Goal: Find specific page/section

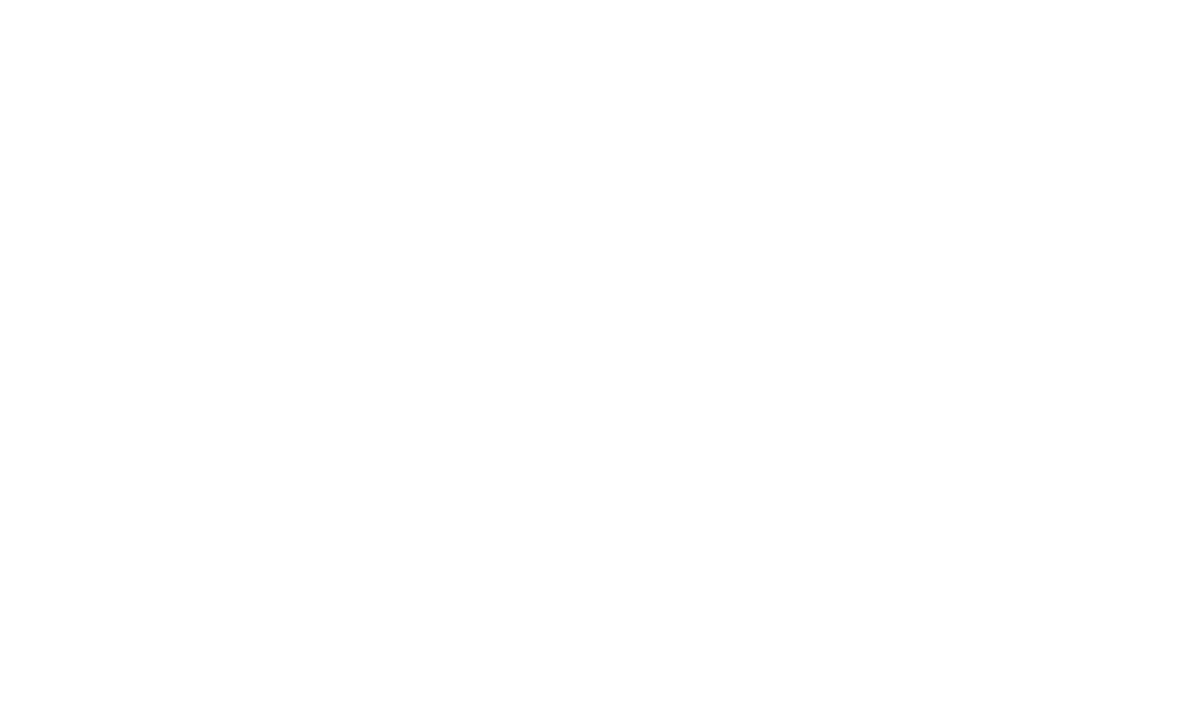
click at [79, 195] on body at bounding box center [599, 357] width 1198 height 714
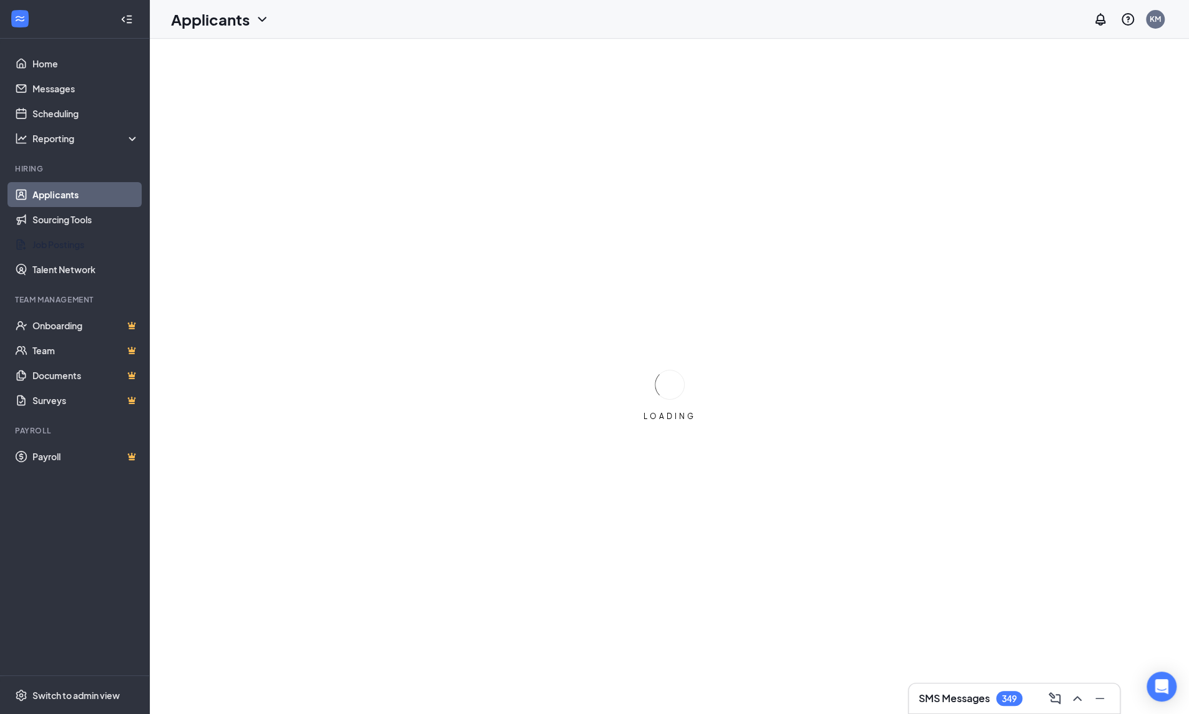
click at [64, 237] on link "Job Postings" at bounding box center [85, 244] width 107 height 25
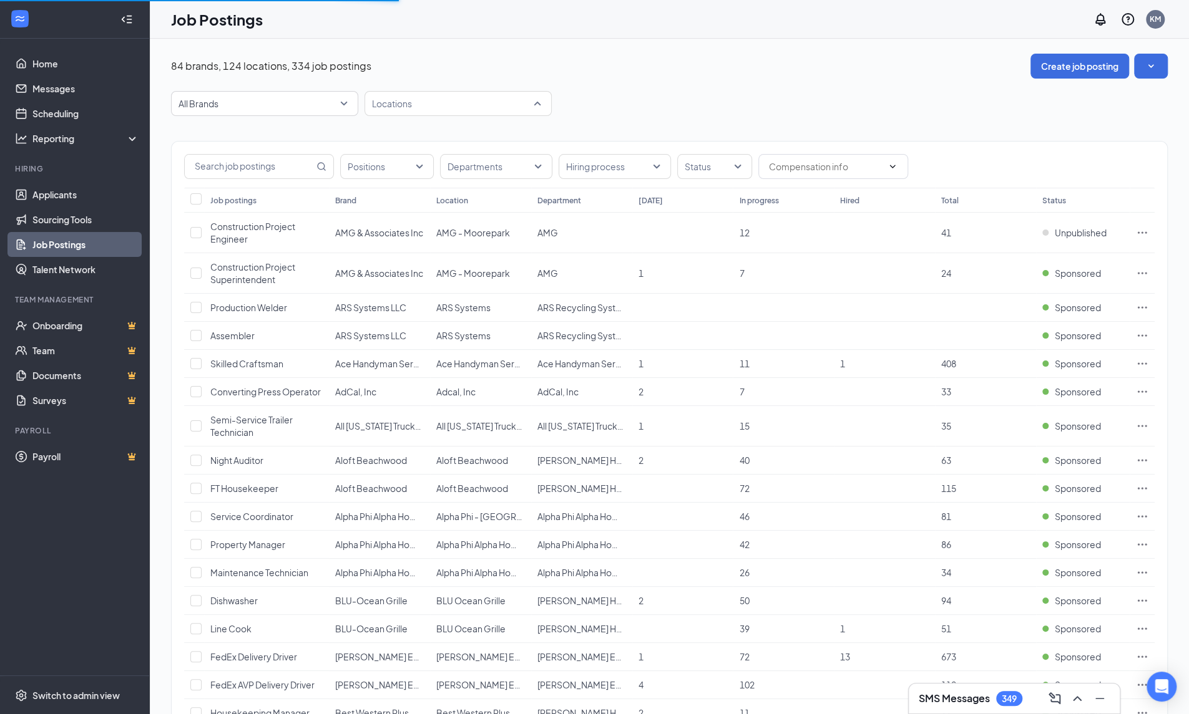
drag, startPoint x: 450, startPoint y: 102, endPoint x: 458, endPoint y: 108, distance: 9.9
click at [450, 103] on div at bounding box center [452, 104] width 168 height 20
type input "Maval"
click at [454, 142] on span "Maval Industries LLC" at bounding box center [433, 137] width 82 height 11
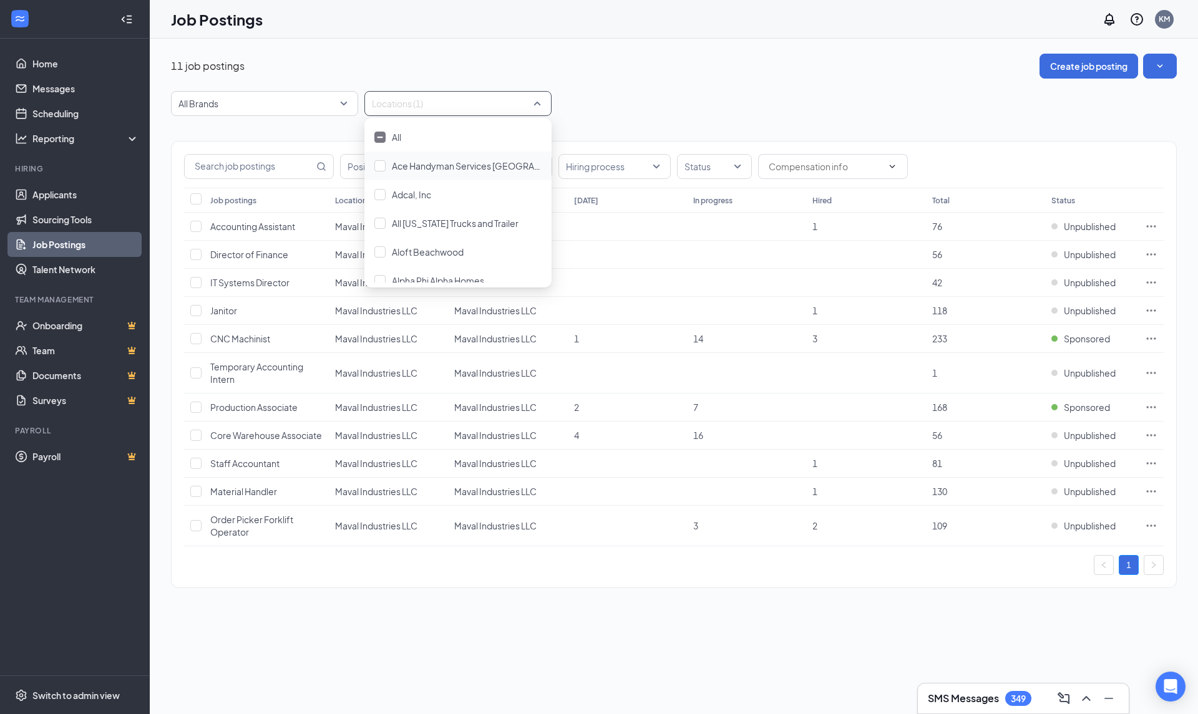
click at [619, 577] on div "Positions Departments Hiring process Status Job postings Location Department [D…" at bounding box center [674, 364] width 1006 height 447
click at [71, 66] on link "Home" at bounding box center [85, 63] width 107 height 25
